Goal: Task Accomplishment & Management: Use online tool/utility

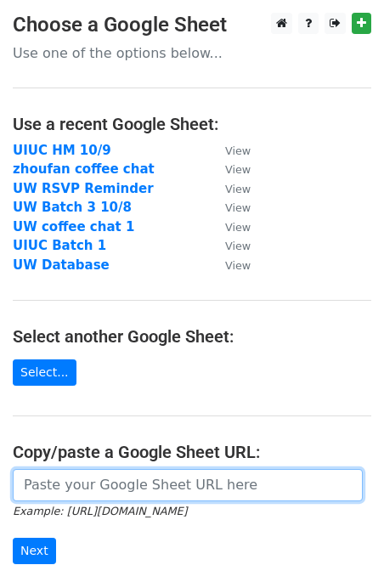
click at [111, 481] on input "url" at bounding box center [188, 485] width 350 height 32
paste input "[URL][DOMAIN_NAME]"
type input "https://docs.google.com/spreadsheets/d/1Xr1iLSxlF2IFRVckl8QHZo4FlwUZADUKD-Ds9hh…"
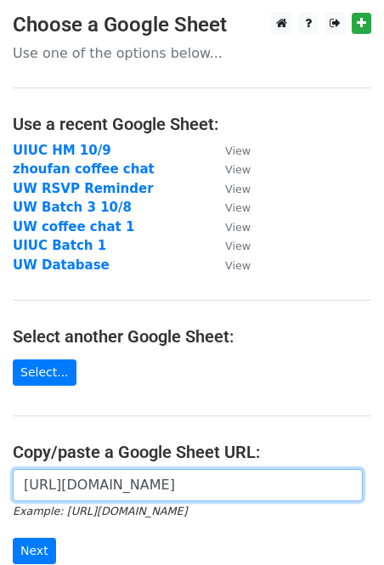
click at [168, 473] on input "https://docs.google.com/spreadsheets/d/1Xr1iLSxlF2IFRVckl8QHZo4FlwUZADUKD-Ds9hh…" at bounding box center [188, 485] width 350 height 32
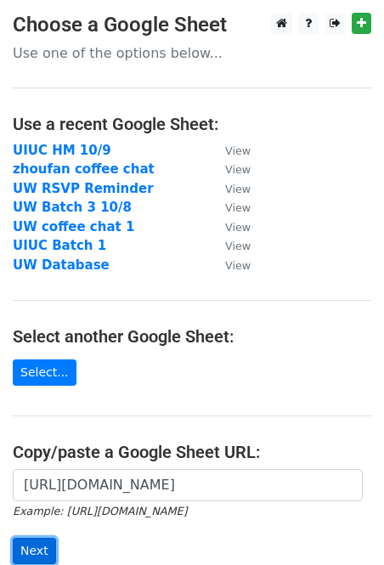
click at [39, 542] on input "Next" at bounding box center [34, 551] width 43 height 26
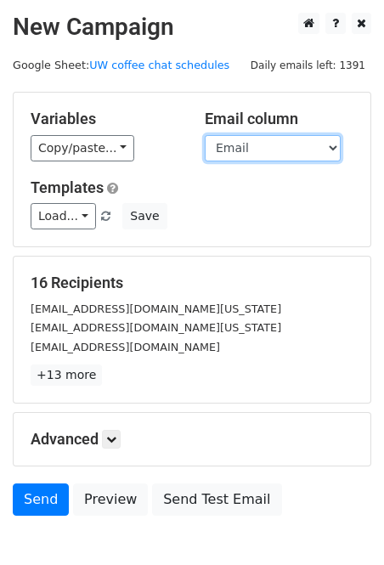
click at [248, 144] on select "Name Email Slot" at bounding box center [273, 148] width 136 height 26
click at [205, 135] on select "Name Email Slot" at bounding box center [273, 148] width 136 height 26
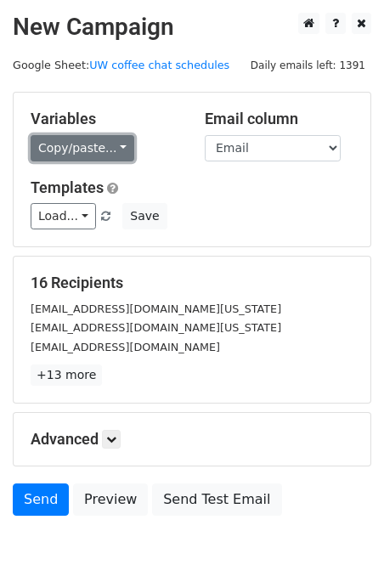
click at [75, 150] on link "Copy/paste..." at bounding box center [83, 148] width 104 height 26
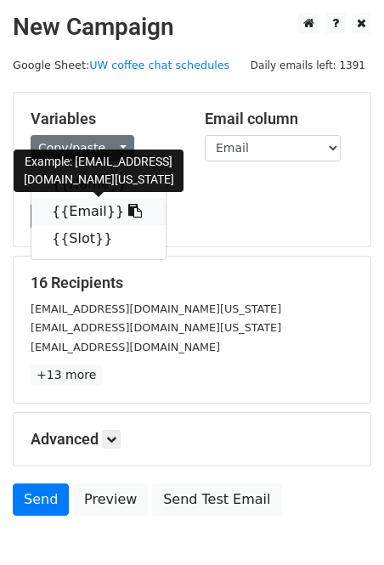
click at [79, 213] on link "{{Email}}" at bounding box center [98, 211] width 134 height 27
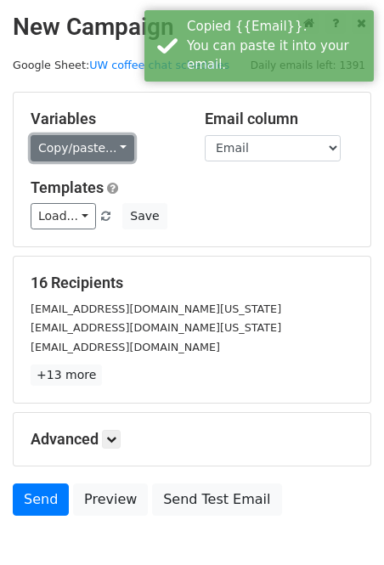
click at [76, 139] on link "Copy/paste..." at bounding box center [83, 148] width 104 height 26
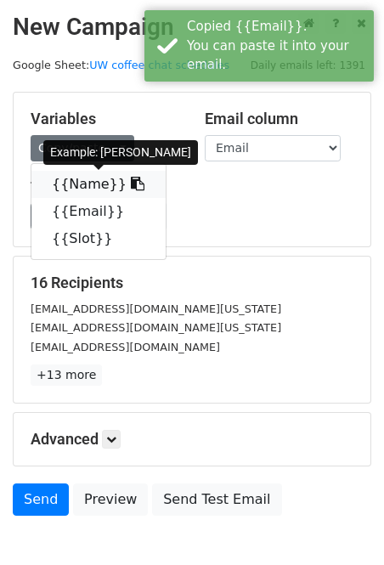
click at [77, 188] on link "{{Name}}" at bounding box center [98, 184] width 134 height 27
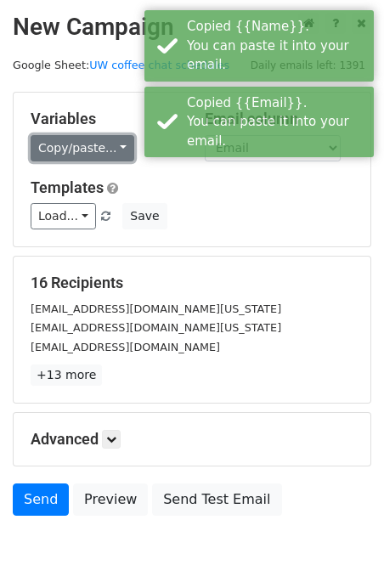
click at [68, 152] on link "Copy/paste..." at bounding box center [83, 148] width 104 height 26
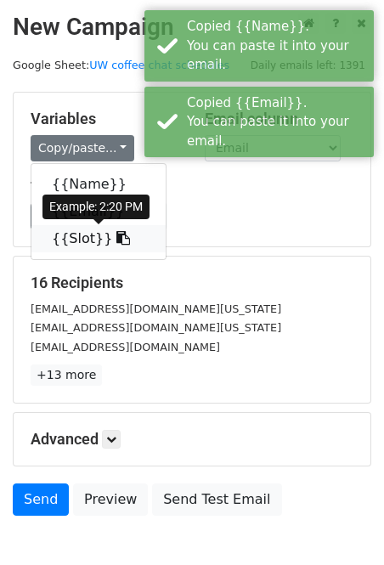
click at [71, 233] on link "{{Slot}}" at bounding box center [98, 238] width 134 height 27
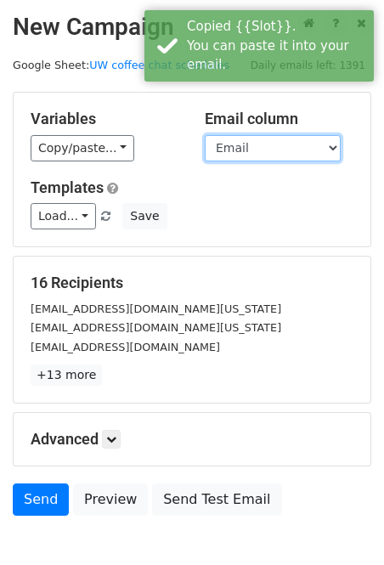
click at [274, 151] on select "Name Email Slot" at bounding box center [273, 148] width 136 height 26
click at [205, 135] on select "Name Email Slot" at bounding box center [273, 148] width 136 height 26
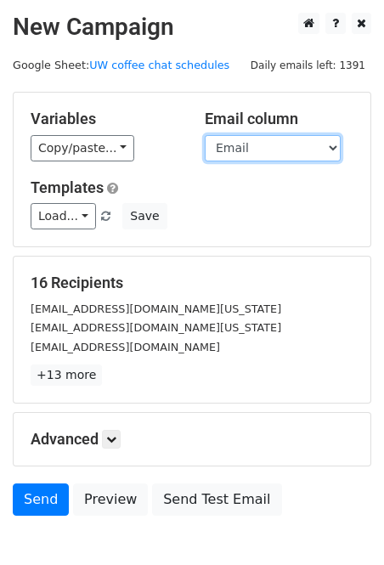
scroll to position [95, 0]
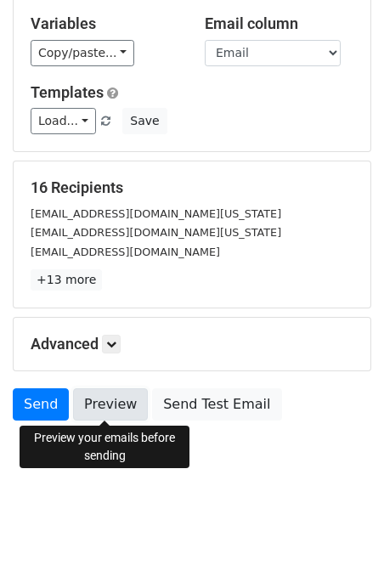
click at [108, 399] on link "Preview" at bounding box center [110, 404] width 75 height 32
click at [88, 399] on link "Preview" at bounding box center [110, 404] width 75 height 32
click at [107, 405] on link "Preview" at bounding box center [110, 404] width 75 height 32
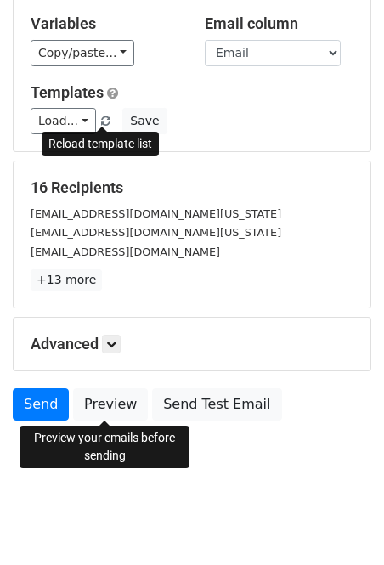
click at [105, 123] on span at bounding box center [105, 121] width 9 height 11
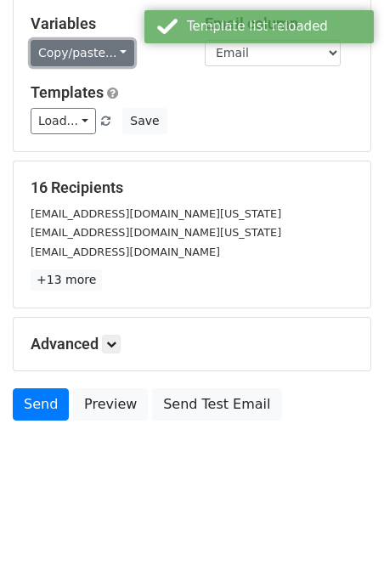
click at [68, 47] on link "Copy/paste..." at bounding box center [83, 53] width 104 height 26
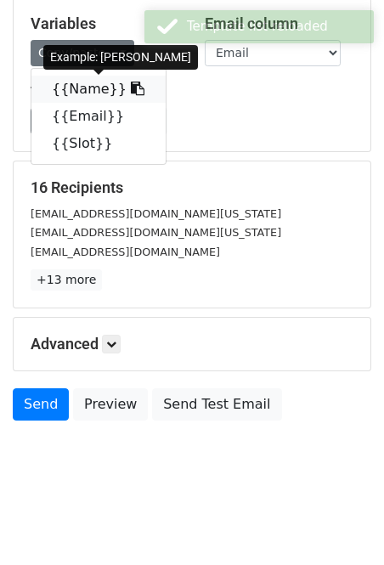
click at [90, 82] on link "{{Name}}" at bounding box center [98, 89] width 134 height 27
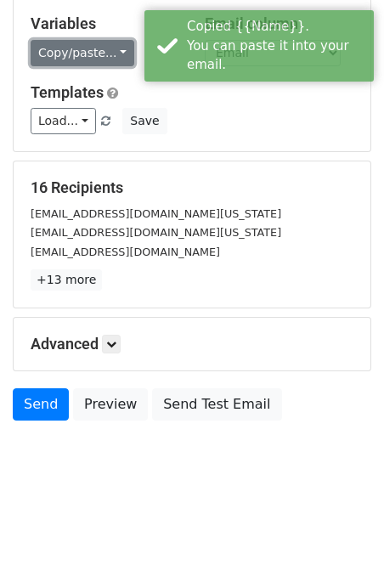
click at [81, 56] on link "Copy/paste..." at bounding box center [83, 53] width 104 height 26
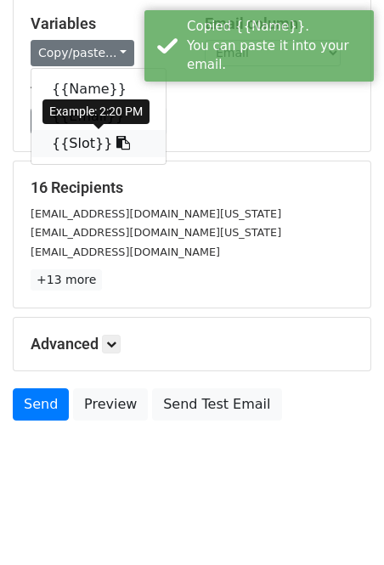
click at [94, 145] on link "{{Slot}}" at bounding box center [98, 143] width 134 height 27
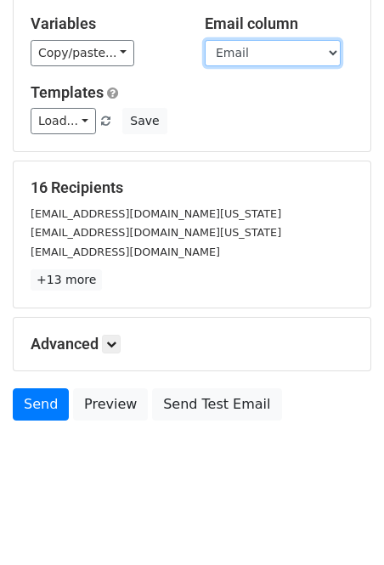
click at [238, 54] on select "Name Email Slot" at bounding box center [273, 53] width 136 height 26
click at [205, 40] on select "Name Email Slot" at bounding box center [273, 53] width 136 height 26
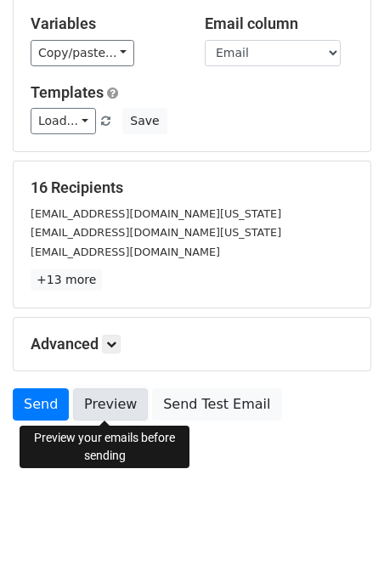
click at [113, 413] on link "Preview" at bounding box center [110, 404] width 75 height 32
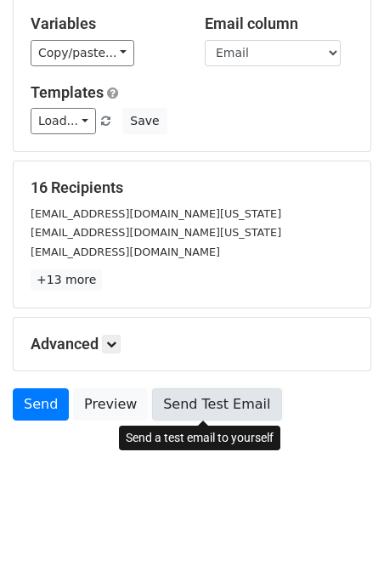
click at [201, 399] on link "Send Test Email" at bounding box center [216, 404] width 129 height 32
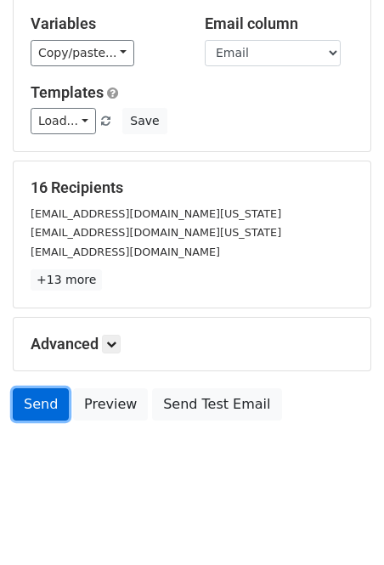
click at [43, 405] on link "Send" at bounding box center [41, 404] width 56 height 32
